Goal: Task Accomplishment & Management: Complete application form

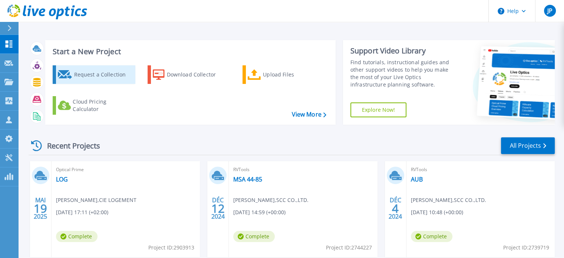
click at [111, 75] on div "Request a Collection" at bounding box center [103, 74] width 59 height 15
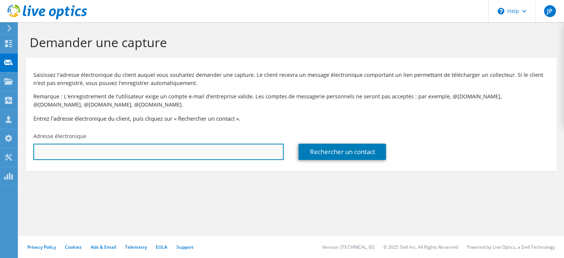
click at [138, 156] on input "text" at bounding box center [158, 152] width 250 height 16
paste input "ltomac@ch-dreux.fr"
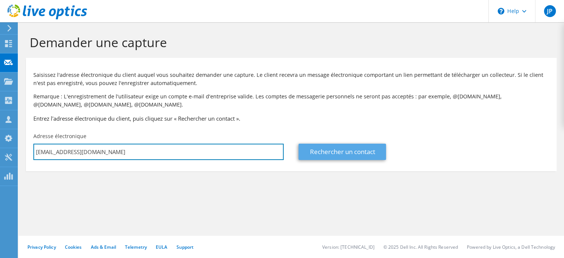
type input "ltomac@ch-dreux.fr"
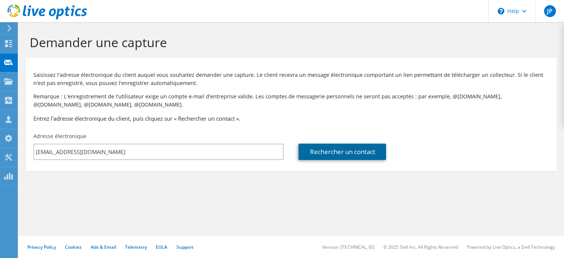
click at [321, 155] on link "Rechercher un contact" at bounding box center [343, 152] width 88 height 16
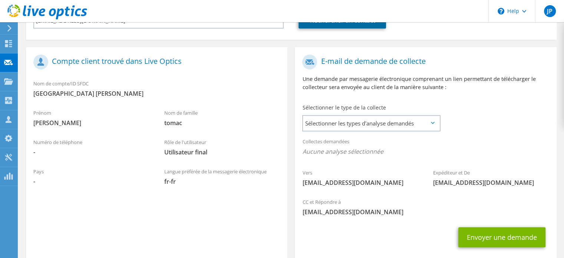
scroll to position [148, 0]
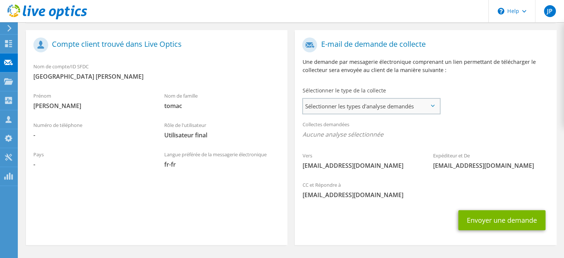
click at [356, 104] on span "Sélectionner les types d'analyse demandés" at bounding box center [371, 106] width 137 height 15
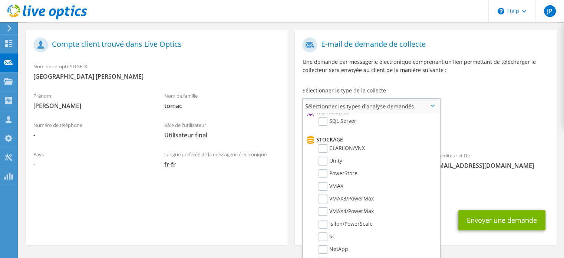
scroll to position [111, 0]
drag, startPoint x: 325, startPoint y: 155, endPoint x: 334, endPoint y: 156, distance: 9.0
click at [326, 155] on label "Unity" at bounding box center [331, 159] width 24 height 9
click at [0, 0] on input "Unity" at bounding box center [0, 0] width 0 height 0
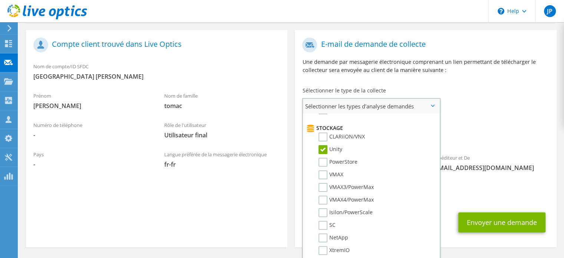
scroll to position [120, 0]
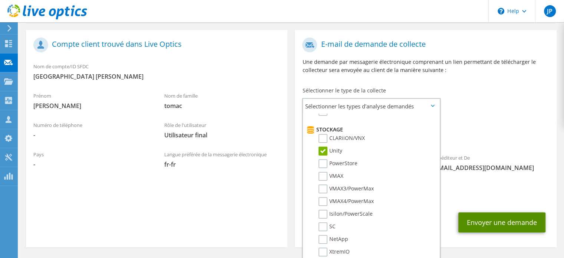
click at [505, 216] on button "Envoyer une demande" at bounding box center [502, 222] width 87 height 20
